Goal: Transaction & Acquisition: Purchase product/service

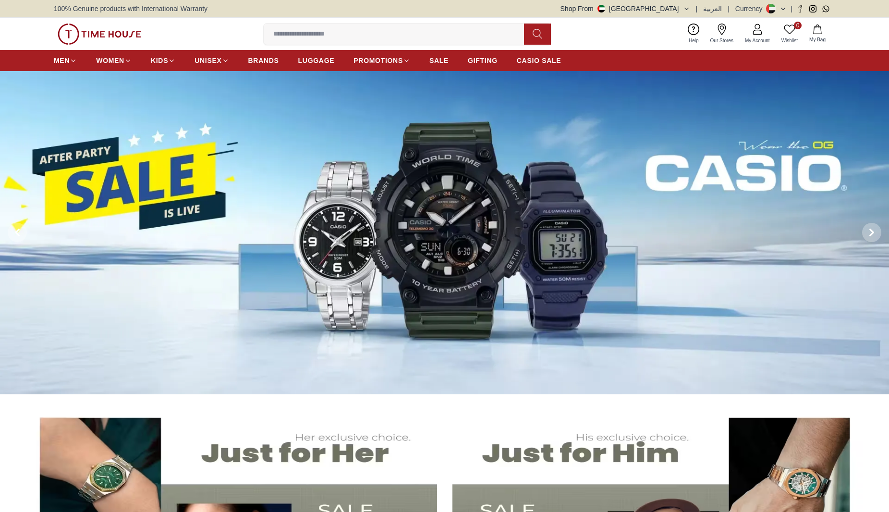
drag, startPoint x: 0, startPoint y: 0, endPoint x: 523, endPoint y: 453, distance: 691.9
click at [523, 453] on img at bounding box center [659, 519] width 414 height 230
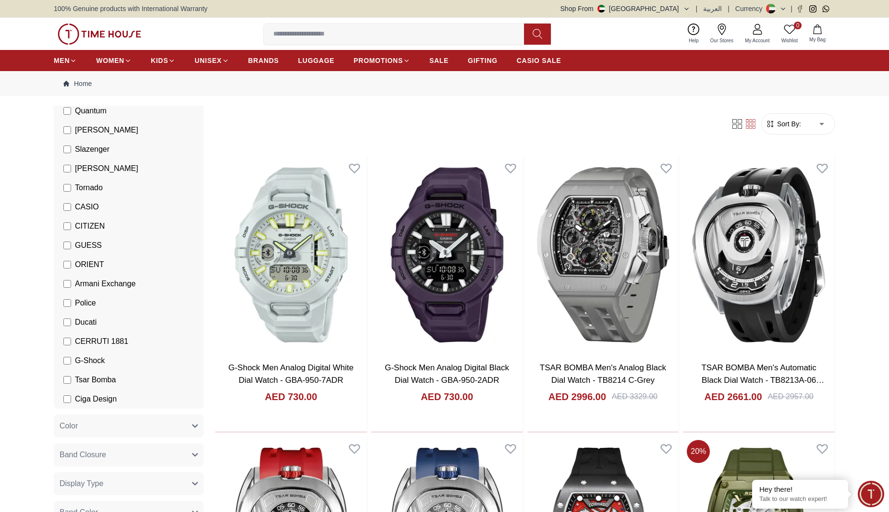
scroll to position [96, 0]
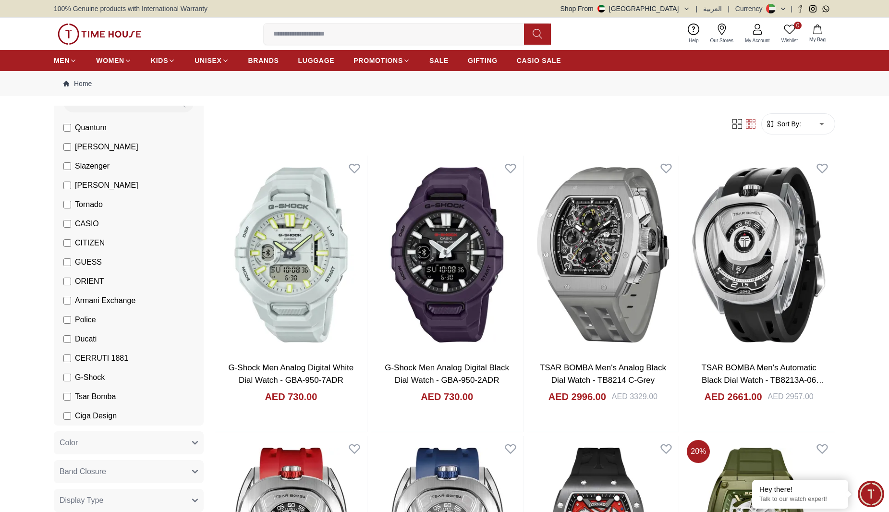
click at [72, 207] on label "Tornado" at bounding box center [82, 205] width 39 height 12
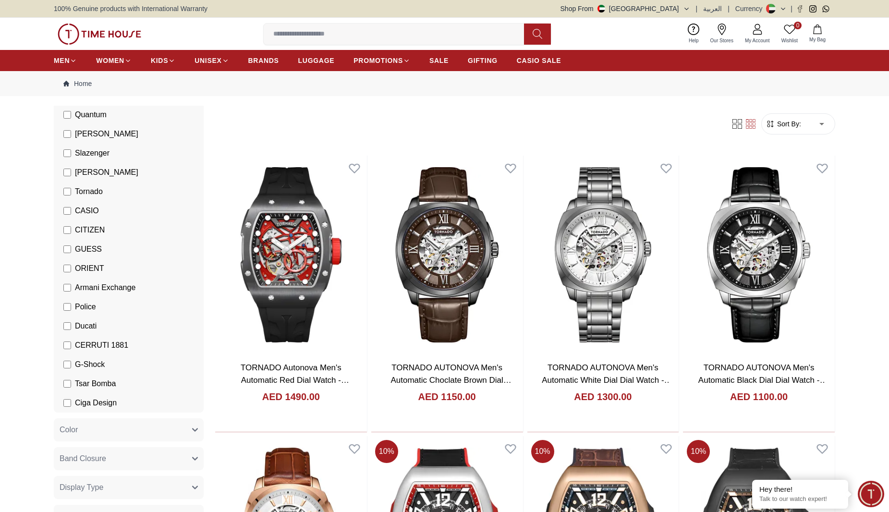
scroll to position [240, 0]
